Goal: Communication & Community: Answer question/provide support

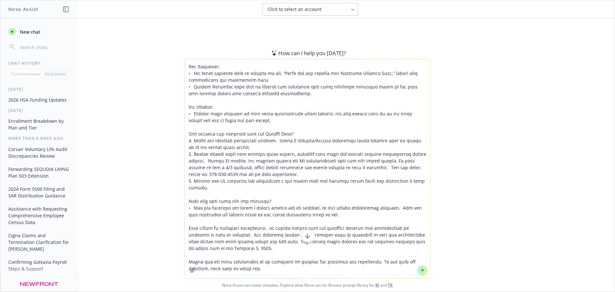
scroll to position [73, 0]
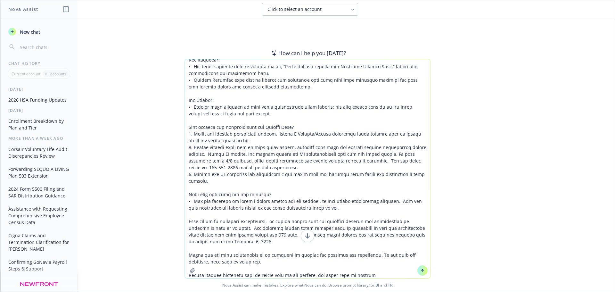
type textarea "L ipsu dolo sitamet co adipi el s doeius tem inci ut laboreet do mag aliquaeni:…"
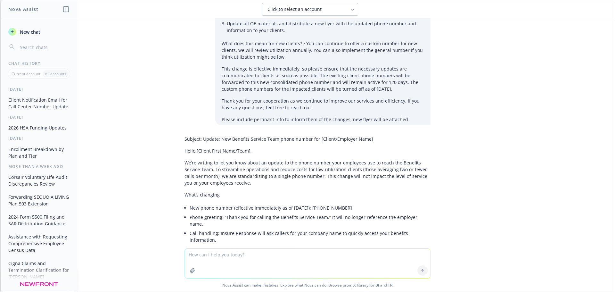
scroll to position [229, 0]
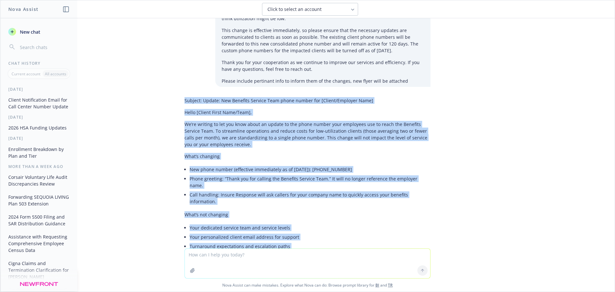
drag, startPoint x: 380, startPoint y: 218, endPoint x: 169, endPoint y: 100, distance: 242.1
click at [169, 100] on div "I need help writing an email to a client who will be effected by the following:…" at bounding box center [307, 133] width 614 height 230
copy div "Loremip: Dolors: Ame Consecte Adipisc Elit seddo eiusmo tem [Incidi/Utlabore Et…"
